Goal: Information Seeking & Learning: Learn about a topic

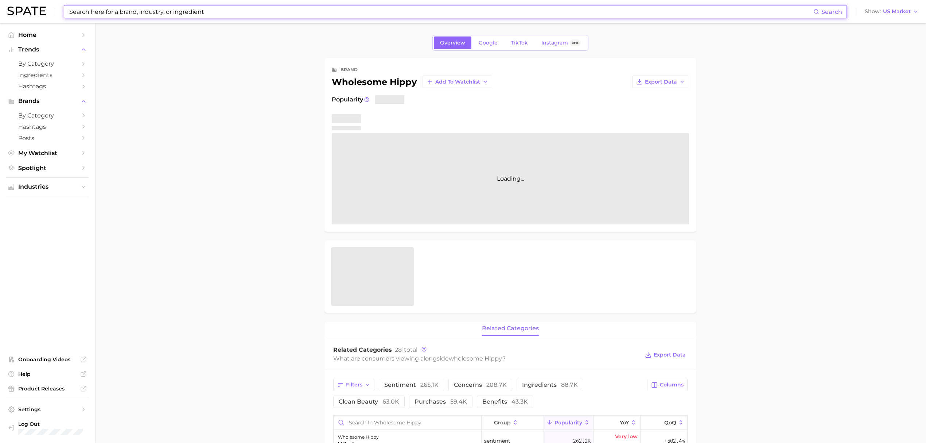
click at [211, 6] on input at bounding box center [441, 11] width 745 height 12
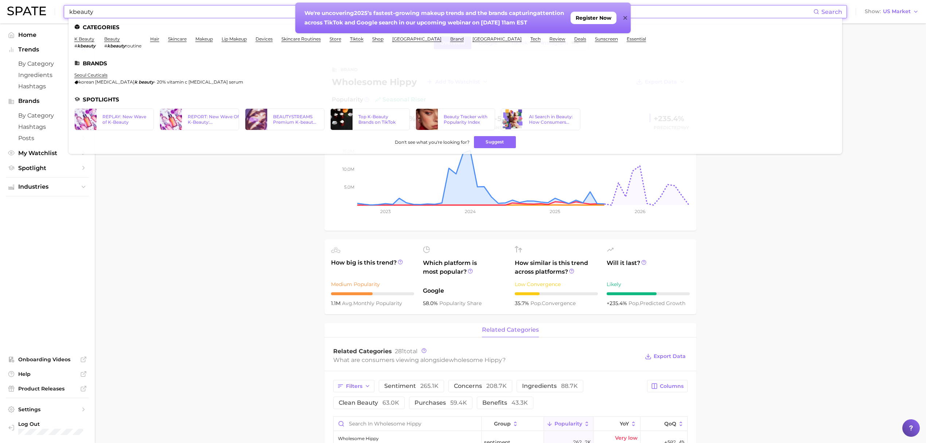
click at [104, 15] on input "kbeauty" at bounding box center [441, 11] width 745 height 12
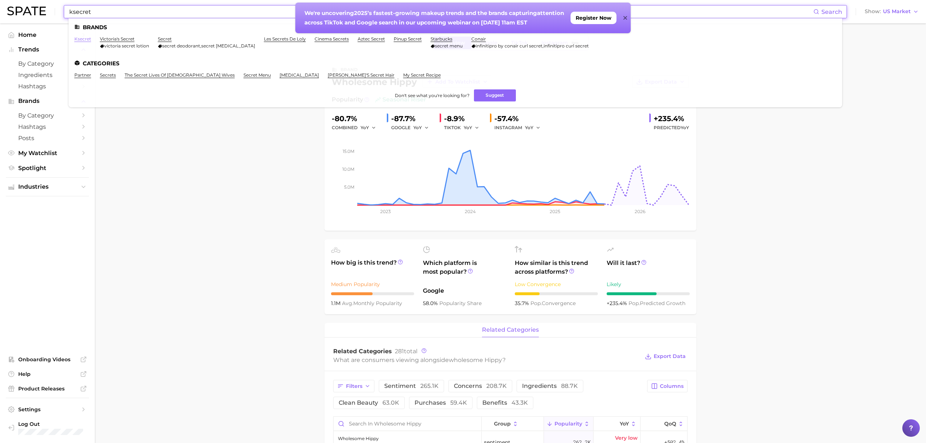
type input "ksecret"
click at [79, 37] on link "ksecret" at bounding box center [82, 38] width 17 height 5
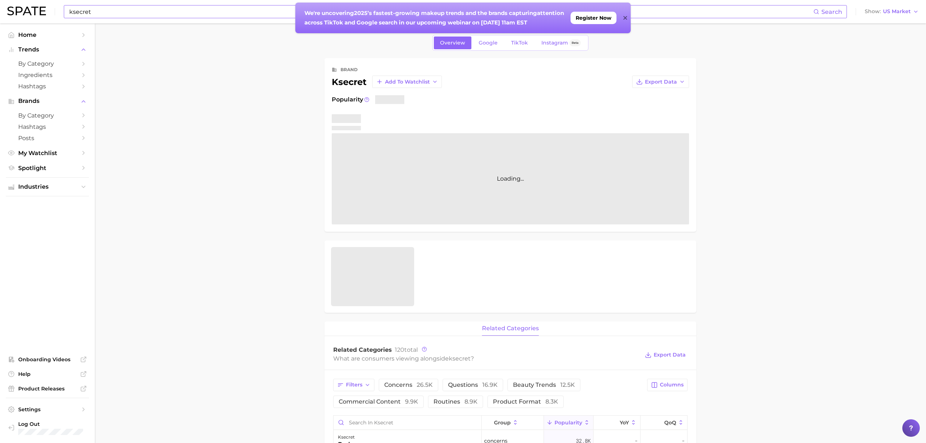
click at [625, 18] on icon at bounding box center [625, 18] width 4 height 4
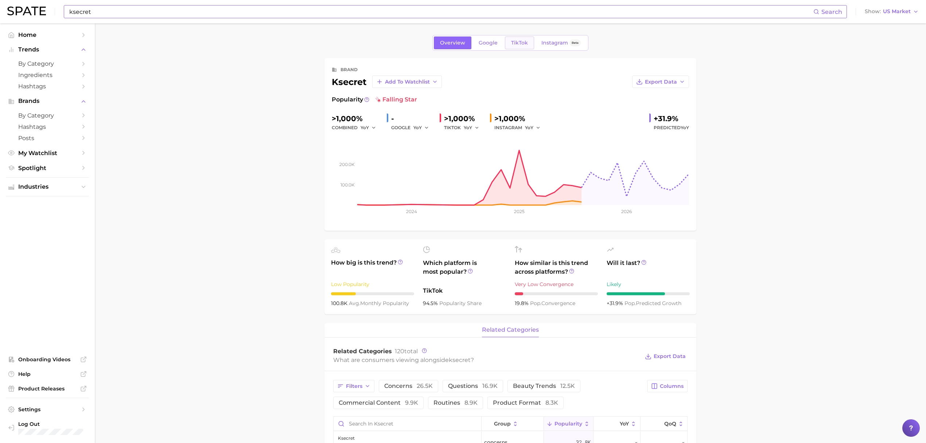
click at [519, 41] on span "TikTok" at bounding box center [519, 43] width 17 height 6
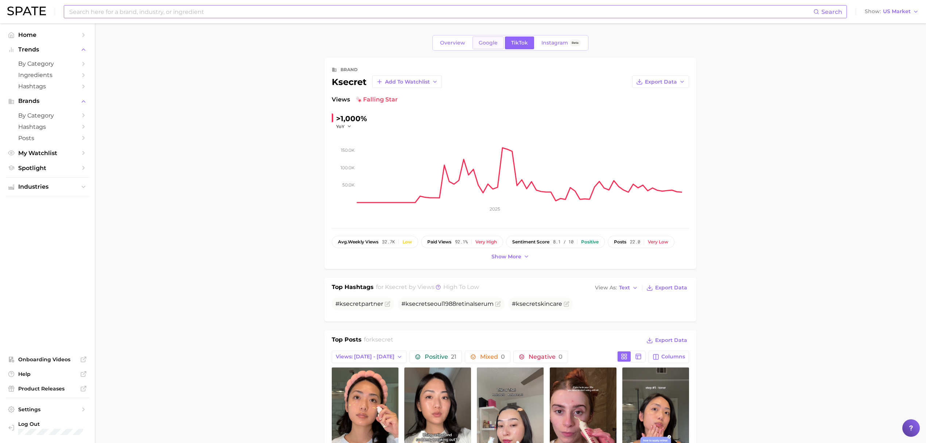
click at [486, 42] on span "Google" at bounding box center [488, 43] width 19 height 6
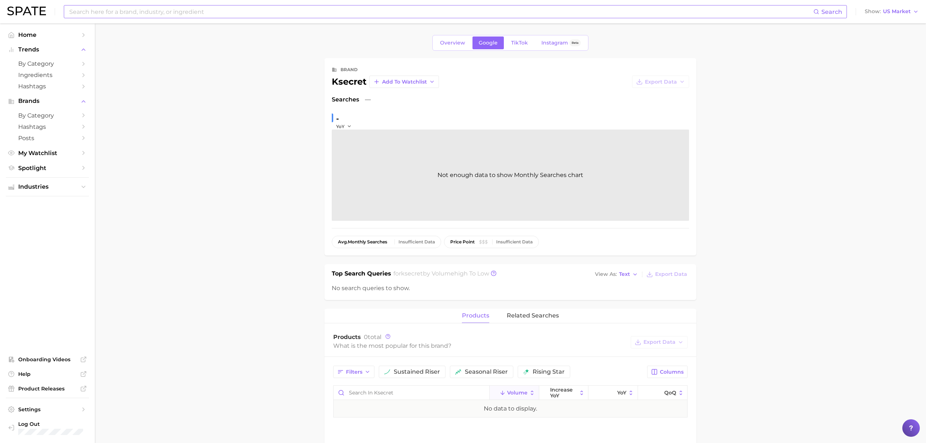
click at [448, 50] on div "Overview Google TikTok Instagram Beta" at bounding box center [511, 43] width 156 height 16
click at [451, 44] on span "Overview" at bounding box center [452, 43] width 25 height 6
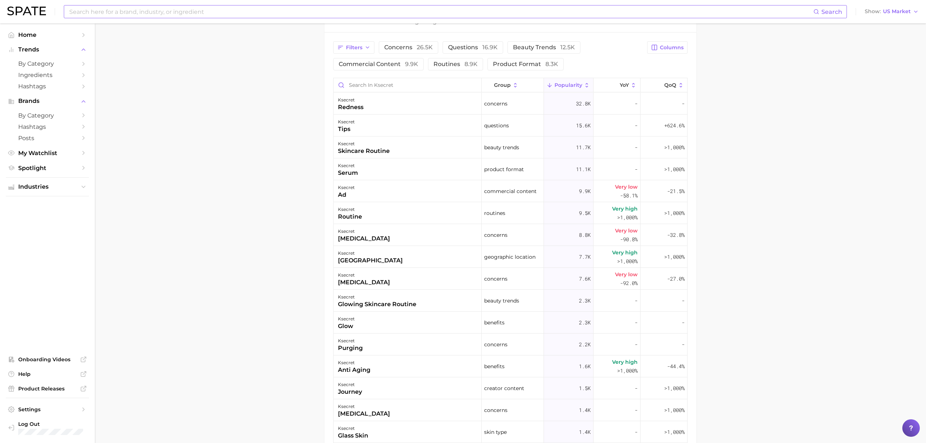
scroll to position [171, 0]
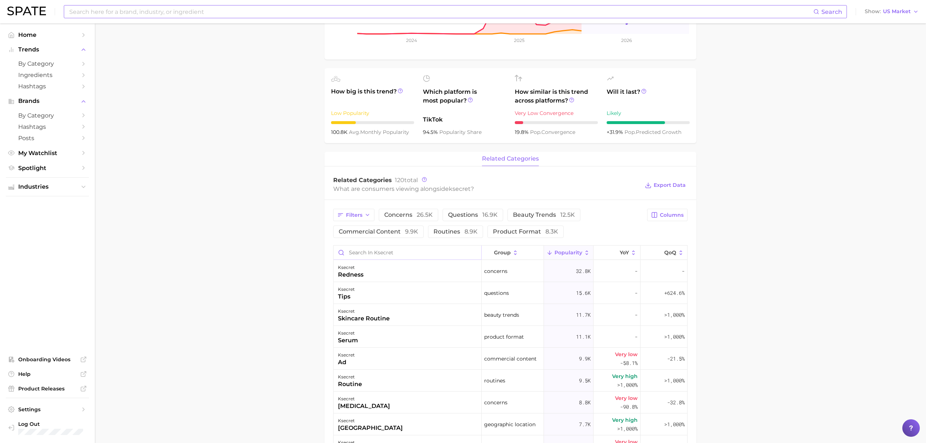
click at [358, 249] on input "Search in ksecret" at bounding box center [408, 252] width 148 height 14
type input "7"
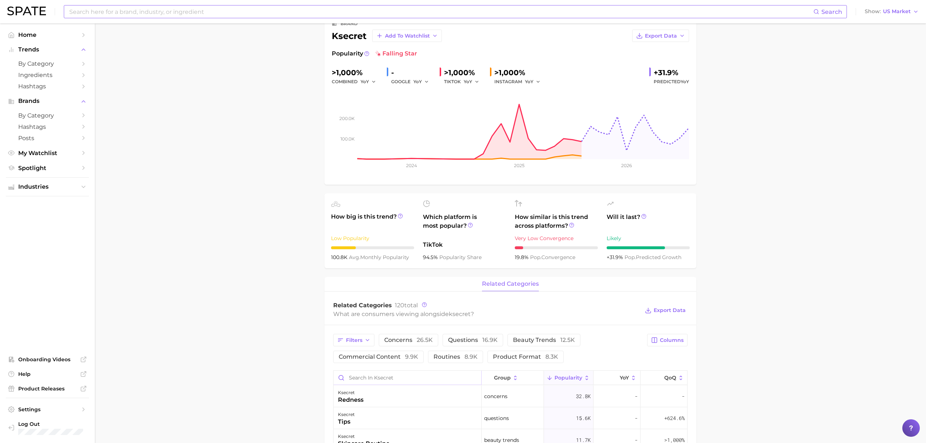
scroll to position [0, 0]
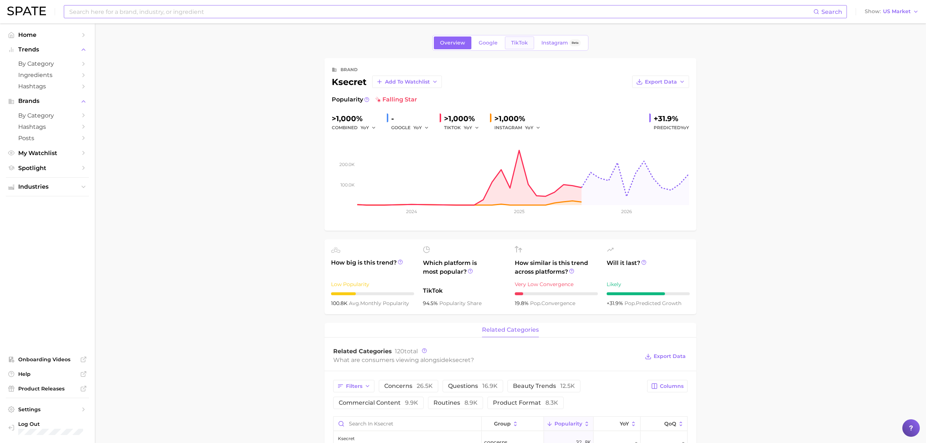
click at [519, 44] on span "TikTok" at bounding box center [519, 43] width 17 height 6
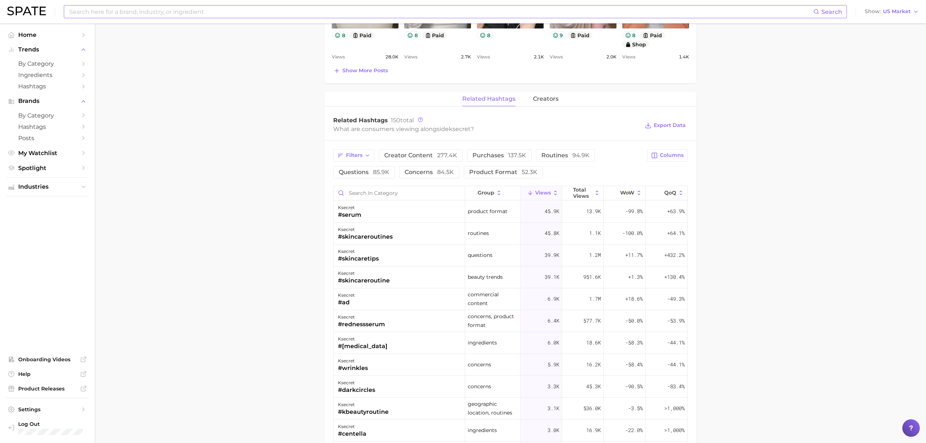
scroll to position [486, 0]
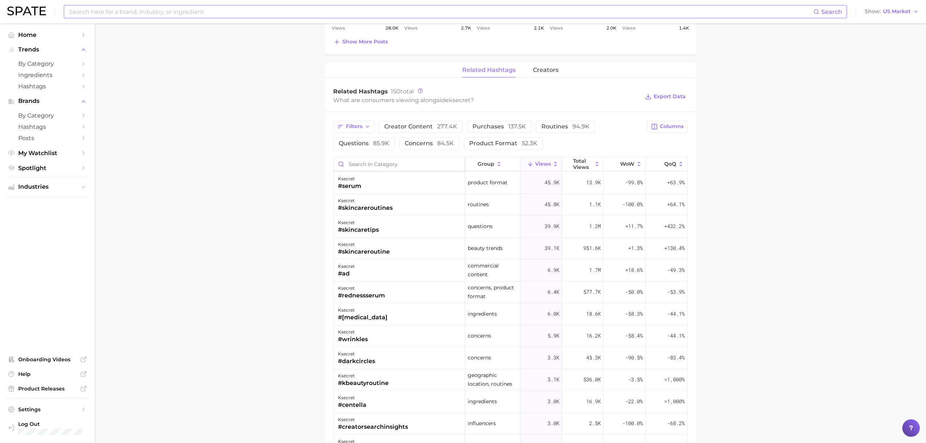
click at [403, 165] on input "Search in category" at bounding box center [399, 164] width 131 height 14
type input "7"
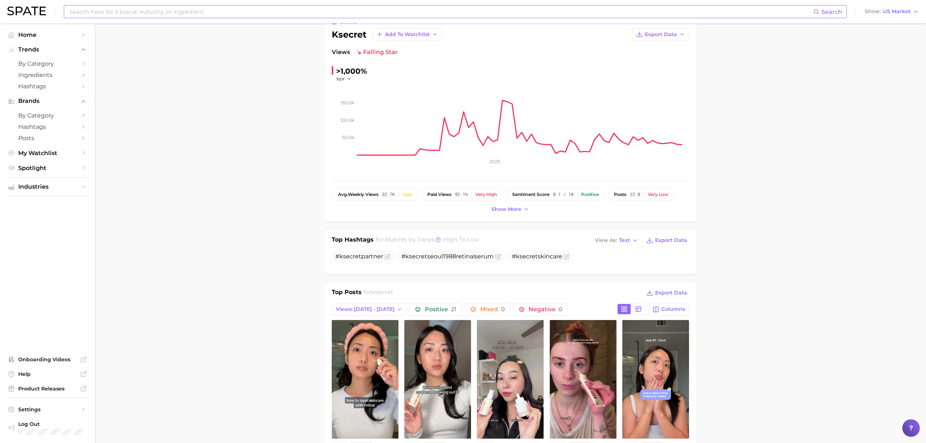
scroll to position [0, 0]
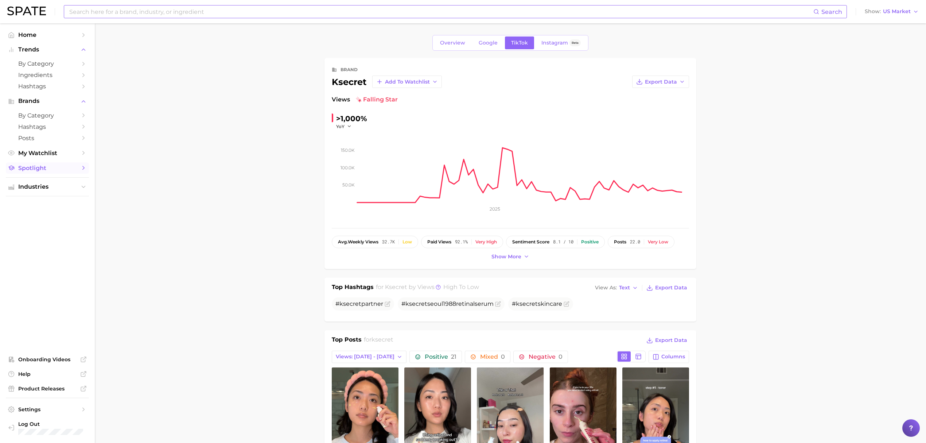
click at [66, 169] on span "Spotlight" at bounding box center [47, 167] width 58 height 7
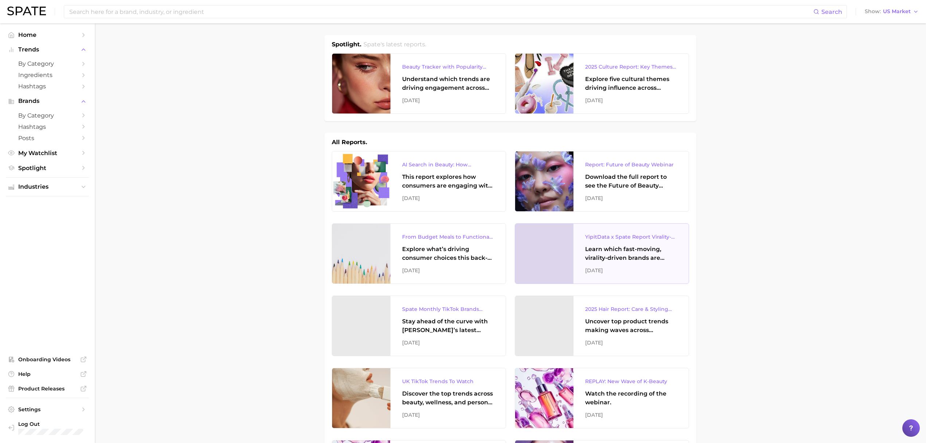
click at [589, 260] on div "Learn which fast-moving, virality-driven brands are leading the pack, the risks…" at bounding box center [631, 254] width 92 height 18
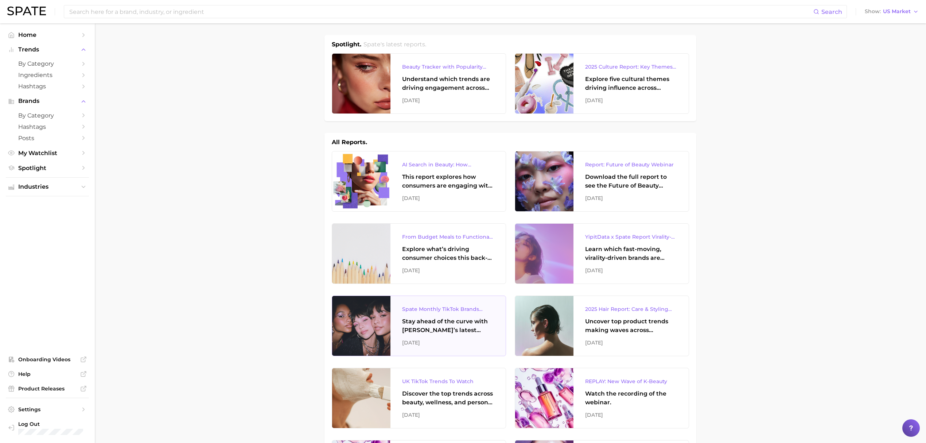
click at [455, 310] on div "Spate Monthly TikTok Brands Tracker" at bounding box center [448, 309] width 92 height 9
click at [42, 117] on span "by Category" at bounding box center [47, 115] width 58 height 7
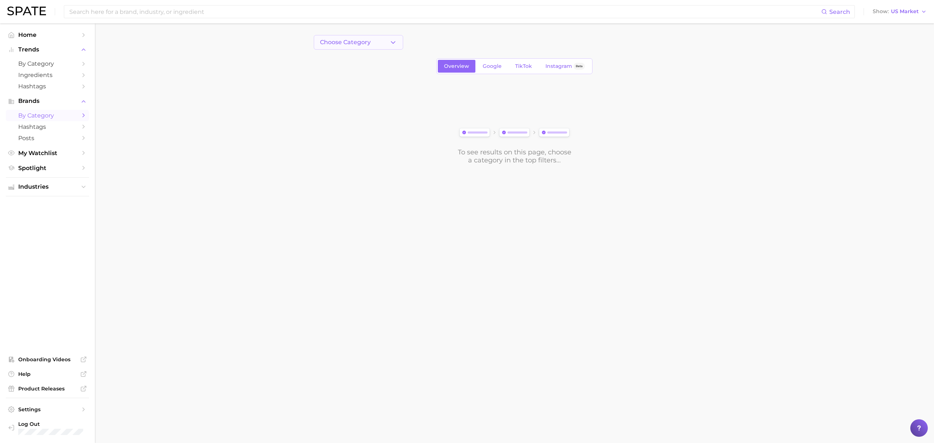
click at [358, 41] on span "Choose Category" at bounding box center [345, 42] width 51 height 7
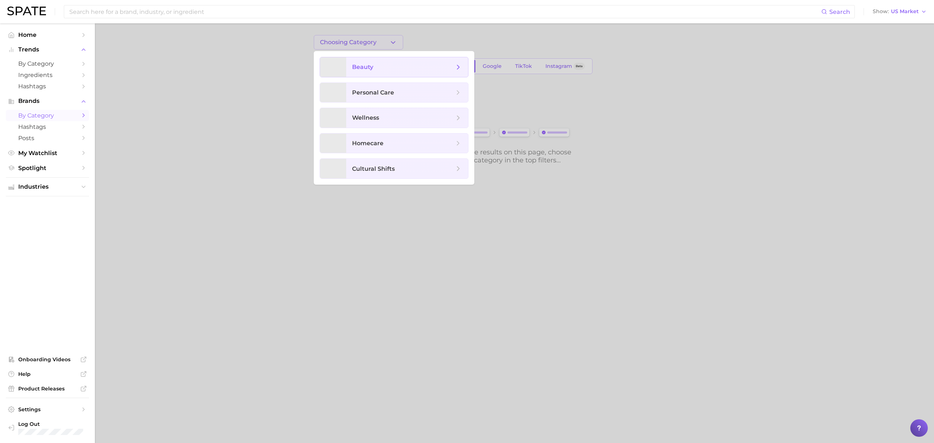
click at [366, 62] on span "beauty" at bounding box center [407, 67] width 122 height 20
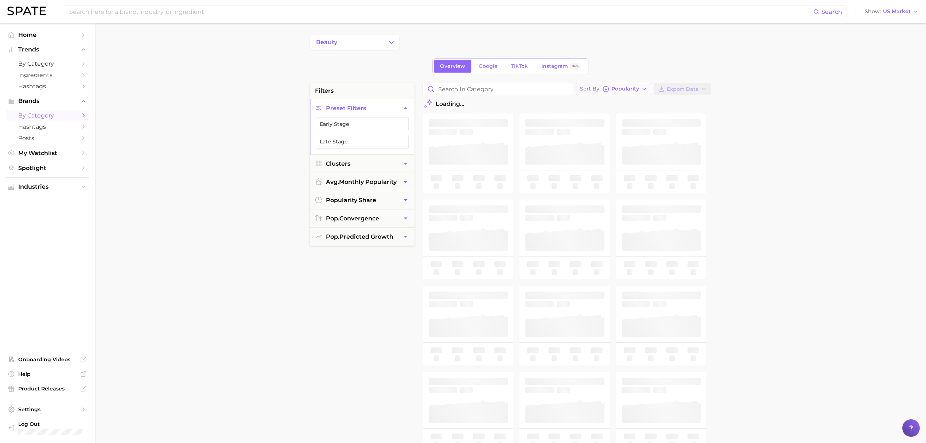
click at [632, 88] on span "Popularity" at bounding box center [626, 89] width 28 height 4
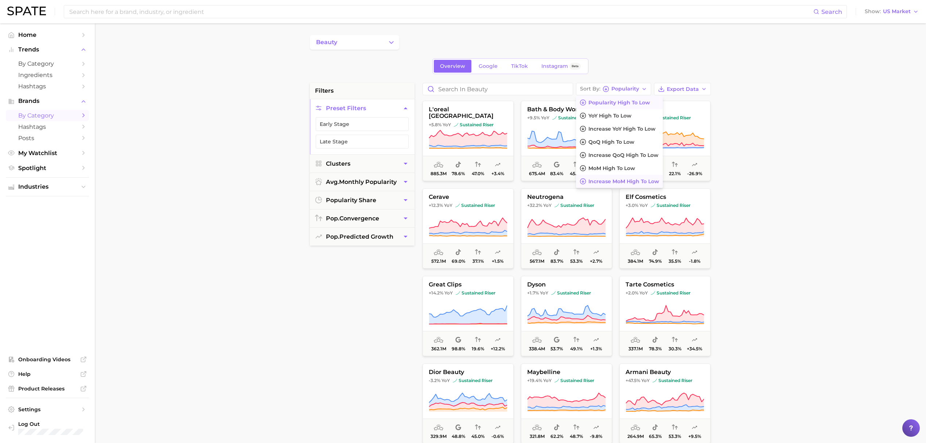
click at [618, 179] on span "Increase MoM high to low" at bounding box center [624, 181] width 71 height 6
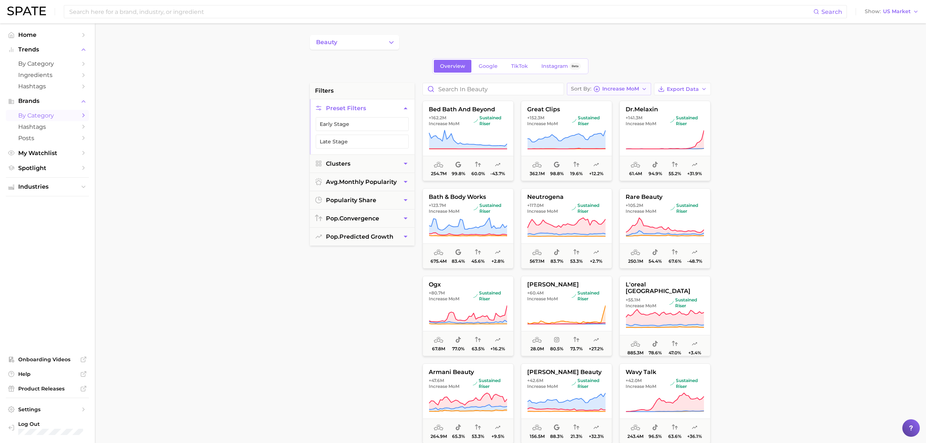
click at [635, 90] on span "Increase MoM" at bounding box center [620, 89] width 37 height 4
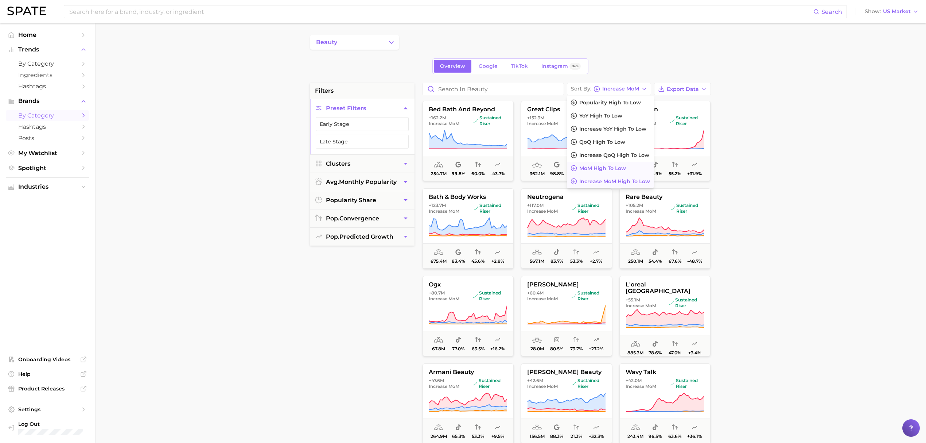
click at [624, 164] on button "MoM high to low" at bounding box center [610, 168] width 87 height 13
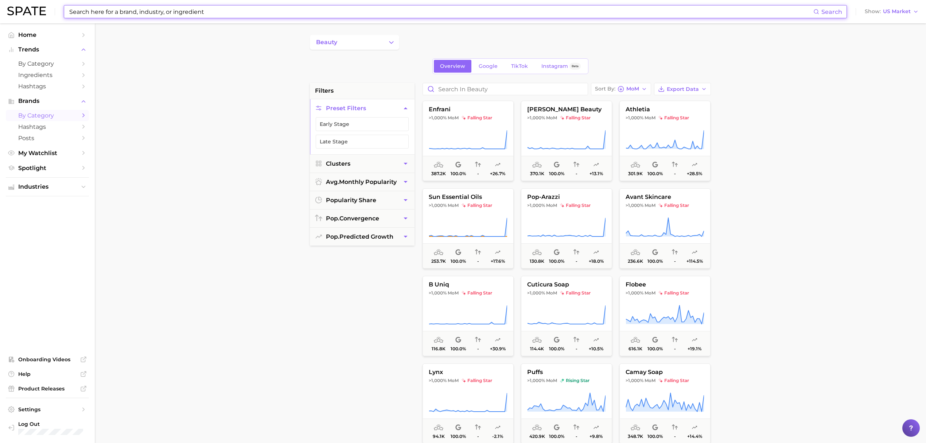
click at [275, 12] on input at bounding box center [441, 11] width 745 height 12
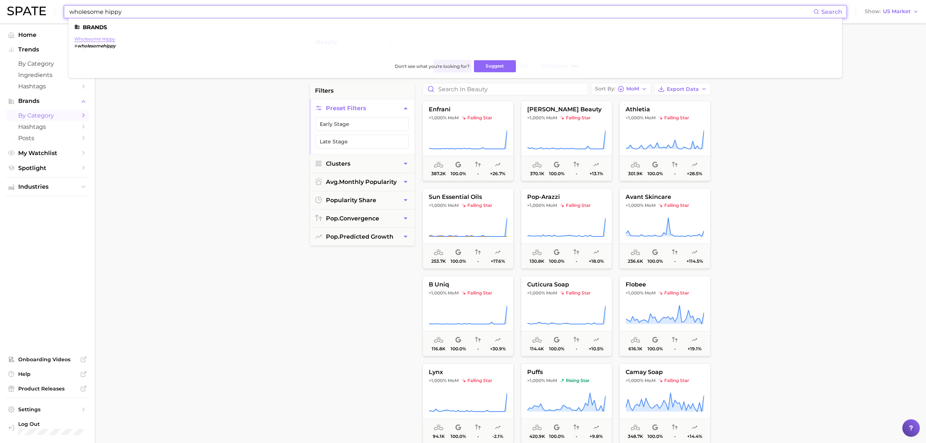
type input "wholesome hippy"
click at [93, 38] on link "wholesome hippy" at bounding box center [94, 38] width 41 height 5
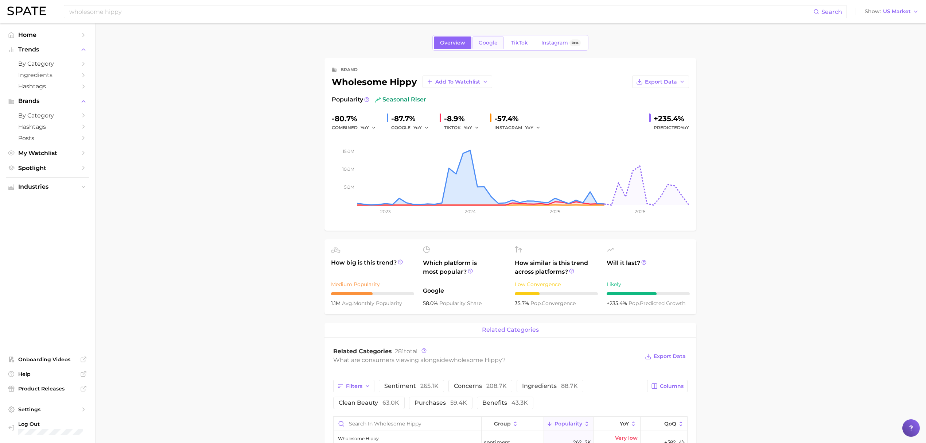
click at [501, 44] on link "Google" at bounding box center [488, 42] width 31 height 13
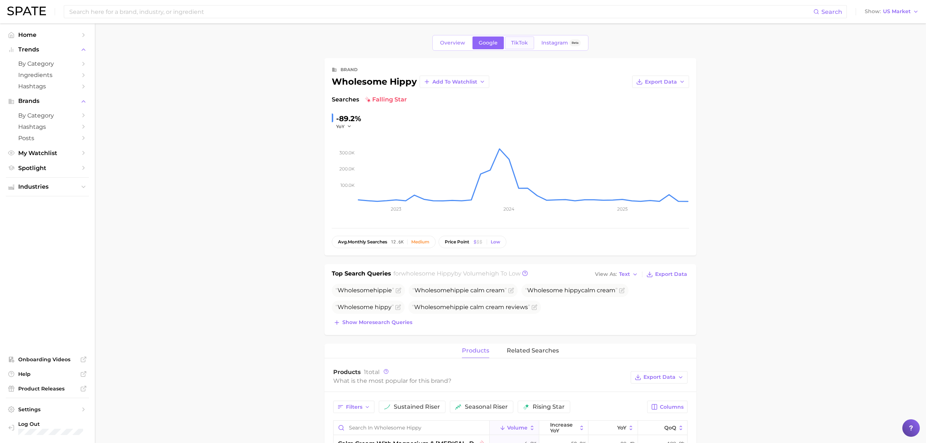
click at [520, 47] on link "TikTok" at bounding box center [519, 42] width 29 height 13
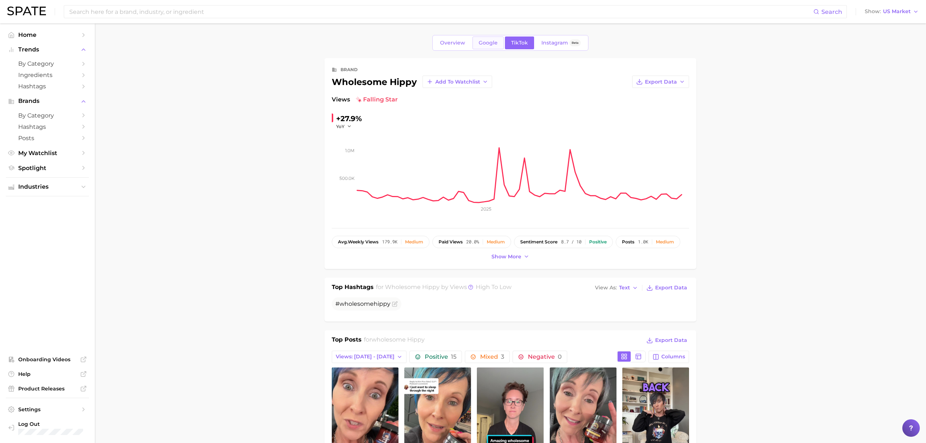
click at [481, 37] on link "Google" at bounding box center [488, 42] width 31 height 13
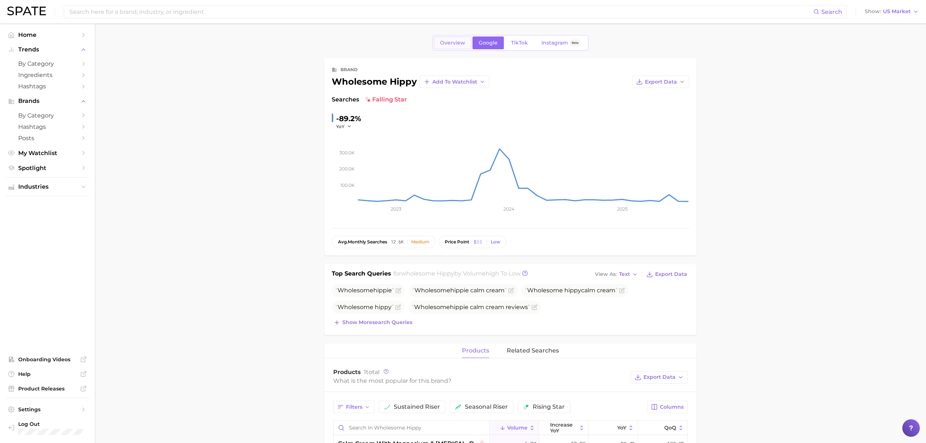
click at [461, 47] on link "Overview" at bounding box center [453, 42] width 38 height 13
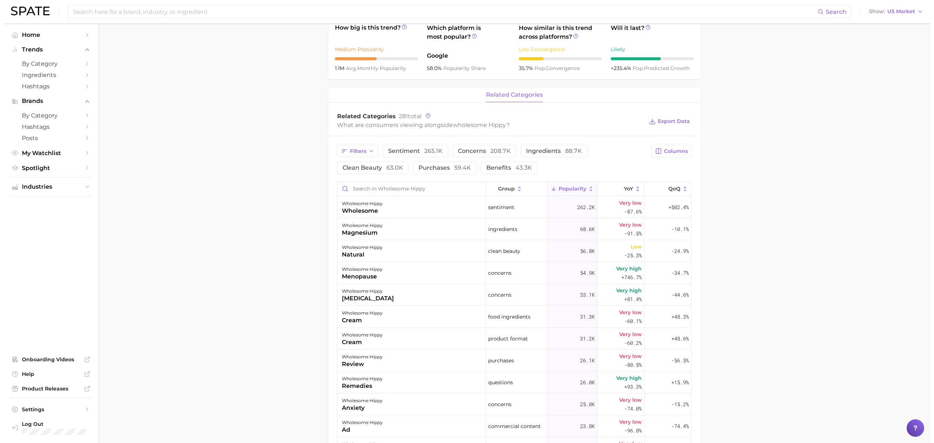
scroll to position [243, 0]
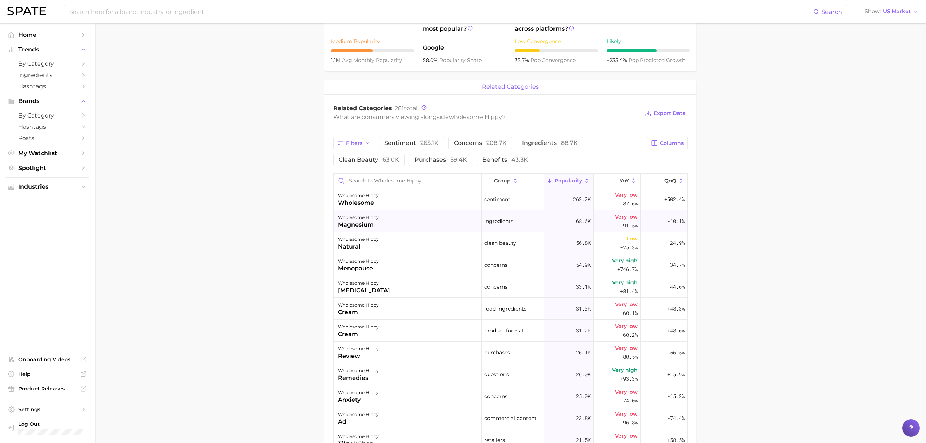
click at [397, 224] on div "wholesome hippy magnesium" at bounding box center [408, 221] width 148 height 22
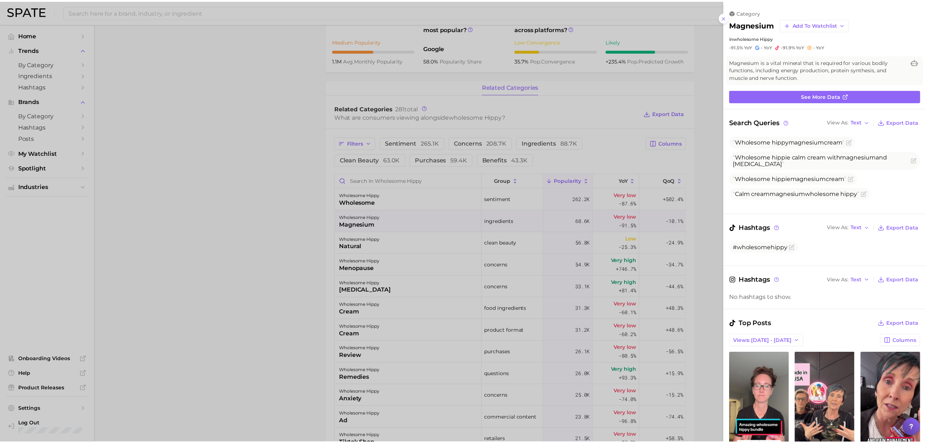
scroll to position [0, 0]
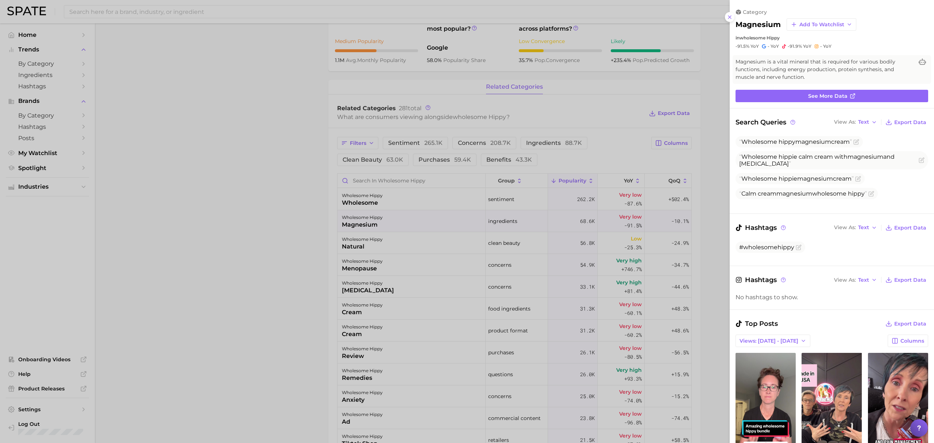
click at [322, 241] on div at bounding box center [467, 221] width 934 height 443
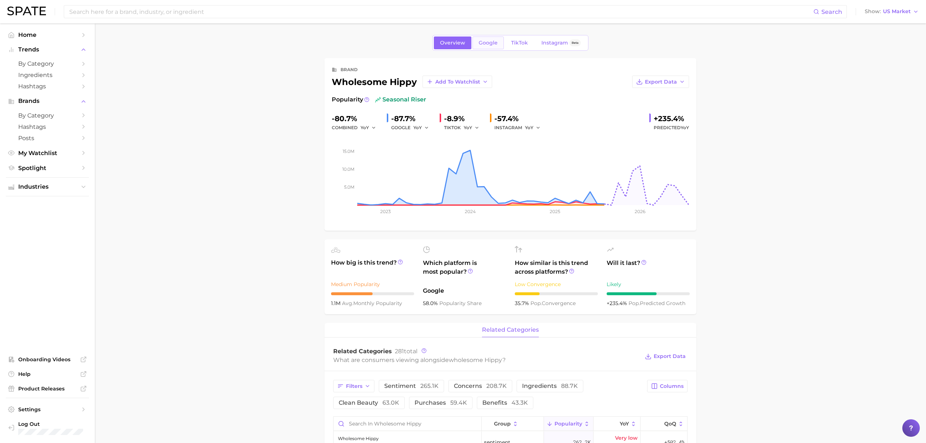
click at [493, 47] on link "Google" at bounding box center [488, 42] width 31 height 13
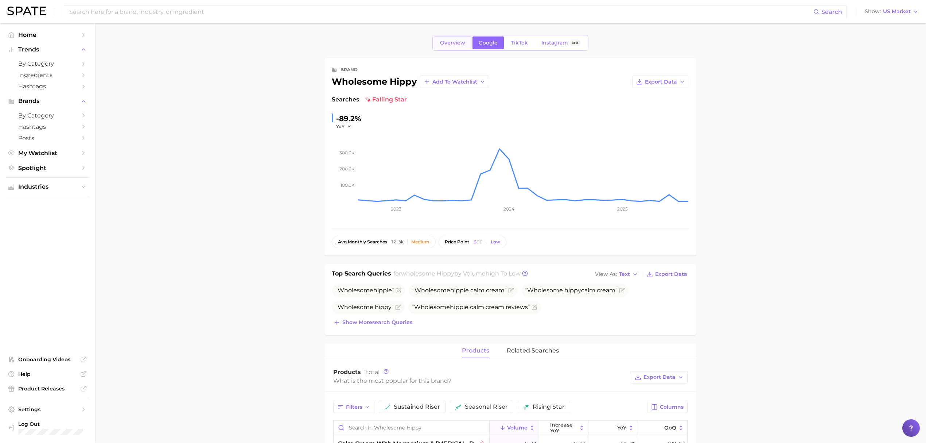
click at [459, 42] on span "Overview" at bounding box center [452, 43] width 25 height 6
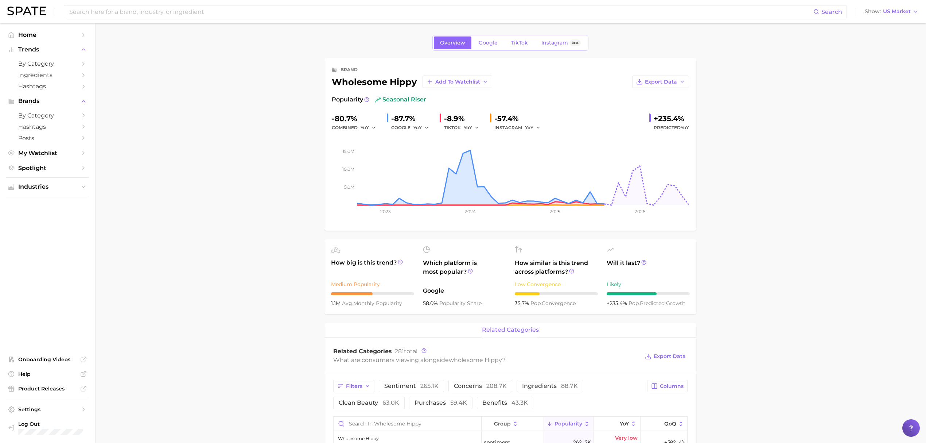
click at [517, 50] on div "Overview Google TikTok Instagram Beta" at bounding box center [511, 43] width 156 height 16
click at [520, 42] on span "TikTok" at bounding box center [519, 43] width 17 height 6
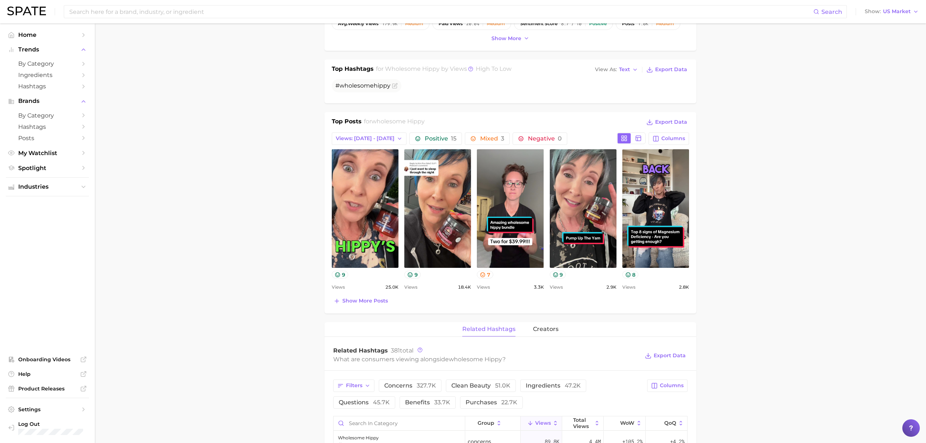
scroll to position [194, 0]
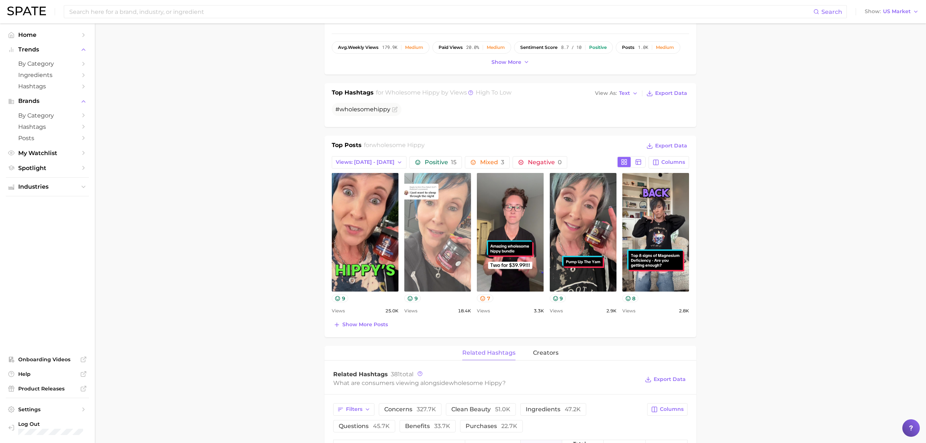
click at [419, 236] on link "view post on TikTok" at bounding box center [437, 232] width 67 height 119
